Goal: Transaction & Acquisition: Purchase product/service

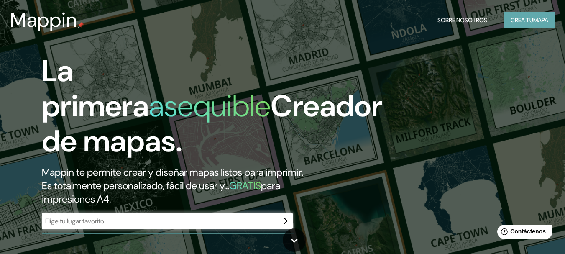
click at [523, 25] on font "Crea tu" at bounding box center [522, 20] width 23 height 11
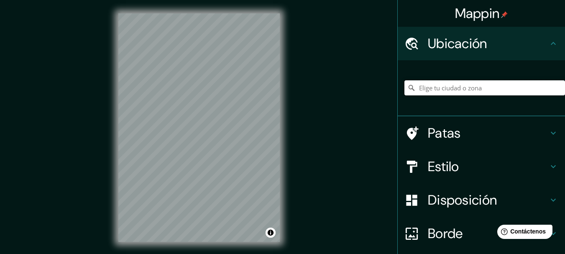
click at [440, 89] on input "Elige tu ciudad o zona" at bounding box center [485, 87] width 161 height 15
click at [492, 90] on input "Cochambamba, [GEOGRAPHIC_DATA], [GEOGRAPHIC_DATA], X2421, [GEOGRAPHIC_DATA]" at bounding box center [485, 87] width 161 height 15
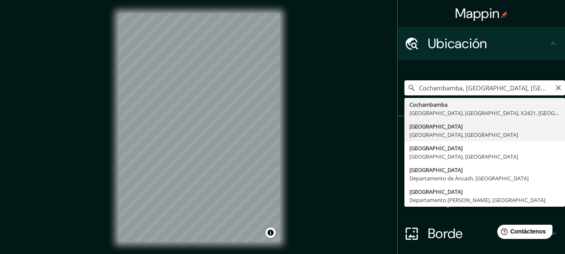
type input "[GEOGRAPHIC_DATA], [GEOGRAPHIC_DATA], [GEOGRAPHIC_DATA]"
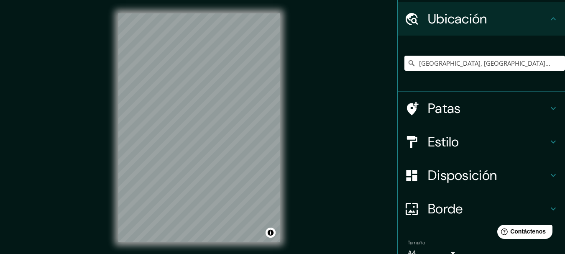
scroll to position [67, 0]
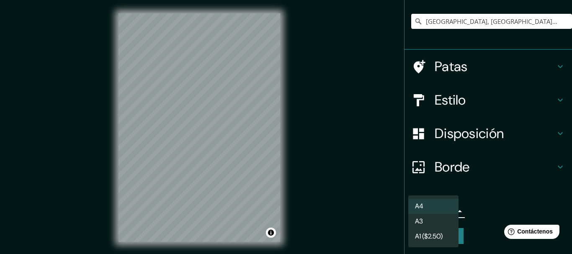
click at [449, 211] on body "Mappin Ubicación [GEOGRAPHIC_DATA], [GEOGRAPHIC_DATA], [GEOGRAPHIC_DATA] [GEOGR…" at bounding box center [286, 127] width 572 height 254
click at [437, 222] on li "A3" at bounding box center [433, 221] width 50 height 15
type input "a4"
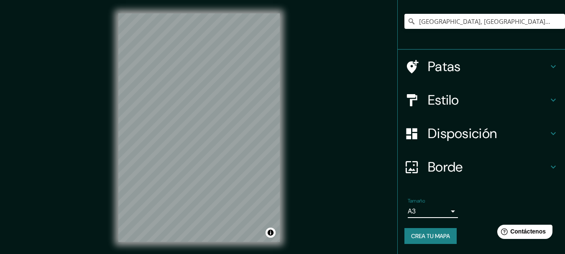
click at [552, 134] on icon at bounding box center [554, 133] width 10 height 10
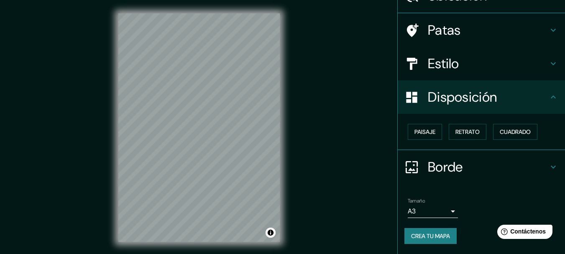
scroll to position [48, 0]
click at [422, 133] on font "Paisaje" at bounding box center [425, 132] width 21 height 8
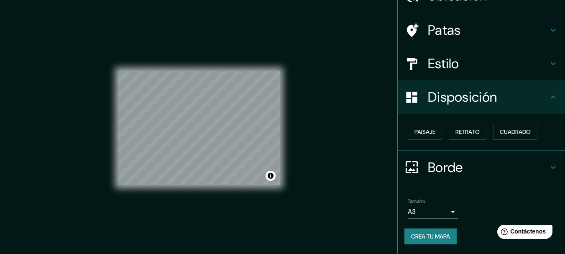
click at [436, 235] on font "Crea tu mapa" at bounding box center [430, 237] width 39 height 8
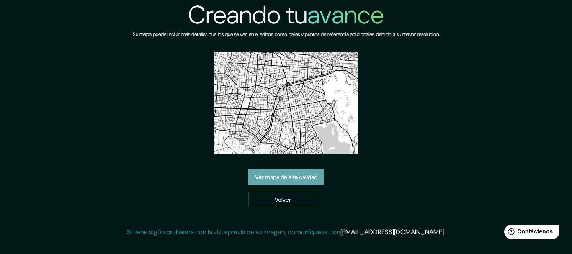
click at [308, 181] on font "Ver mapa de alta calidad" at bounding box center [286, 177] width 62 height 8
